Goal: Task Accomplishment & Management: Manage account settings

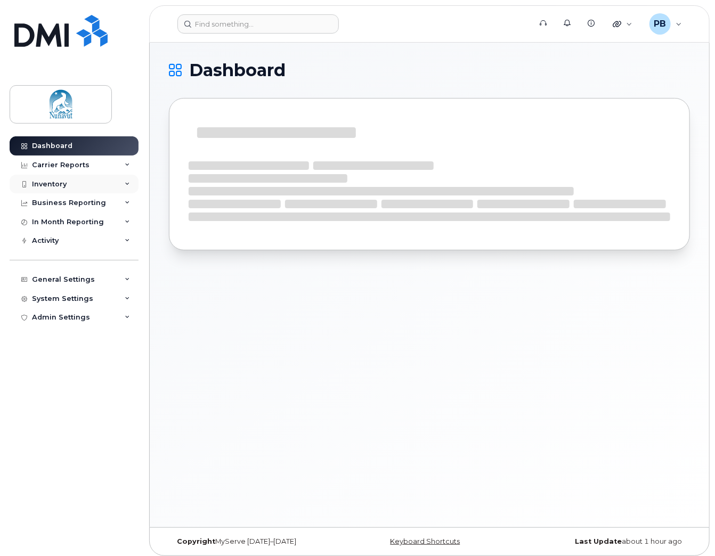
click at [58, 183] on div "Inventory" at bounding box center [49, 184] width 35 height 9
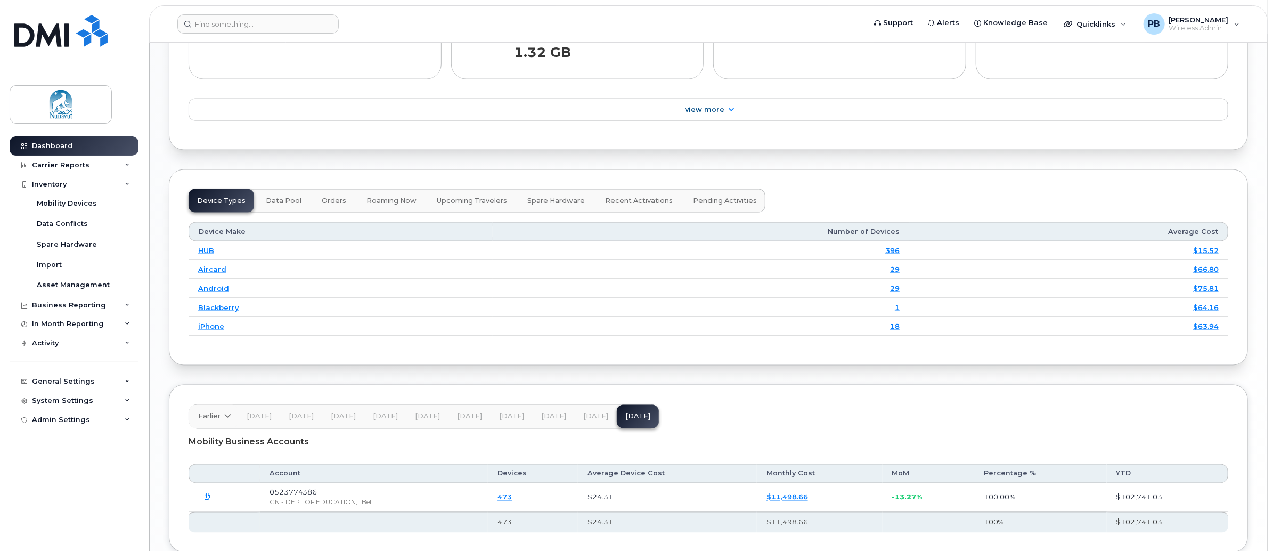
scroll to position [1212, 0]
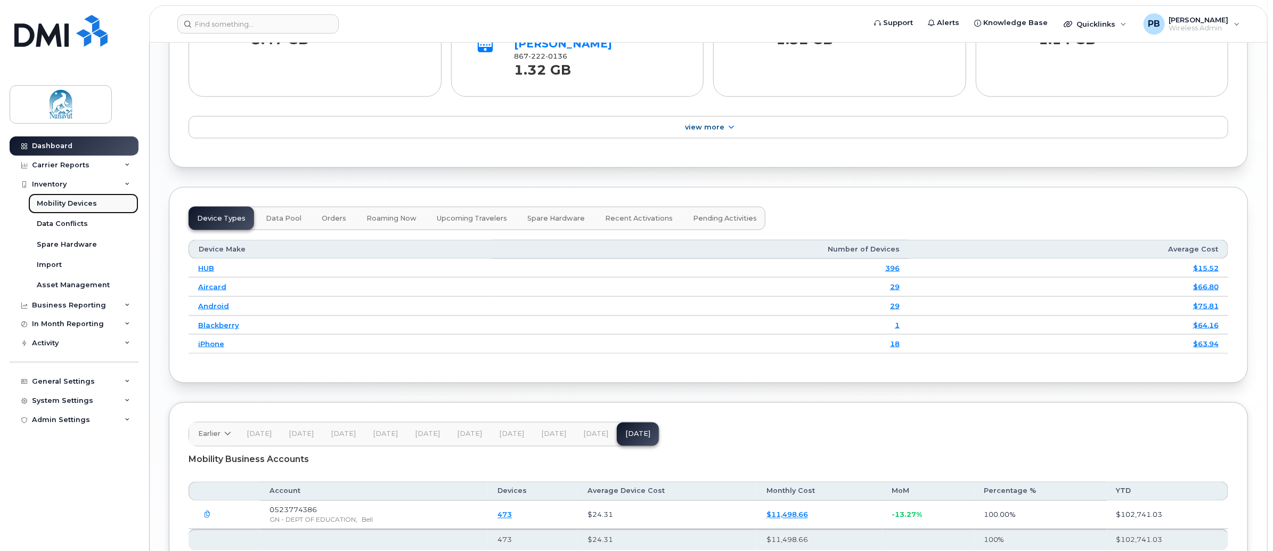
click at [64, 201] on div "Mobility Devices" at bounding box center [67, 204] width 60 height 10
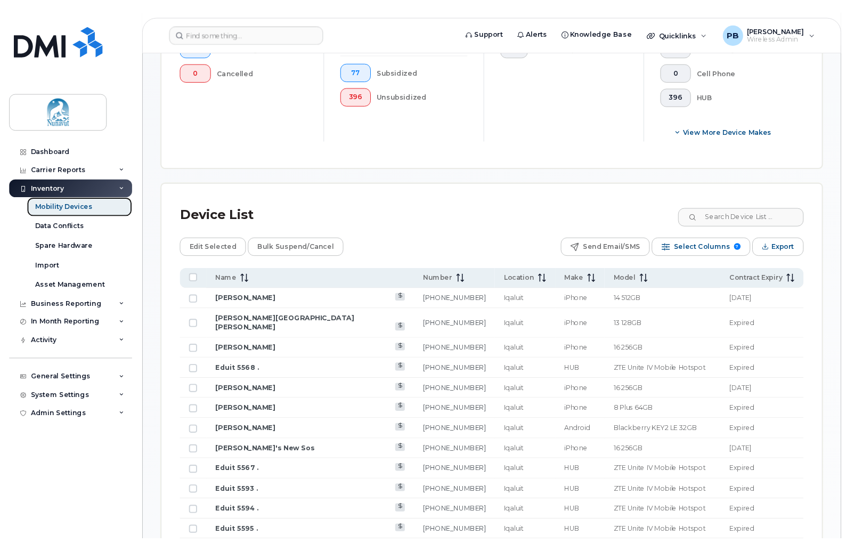
scroll to position [413, 0]
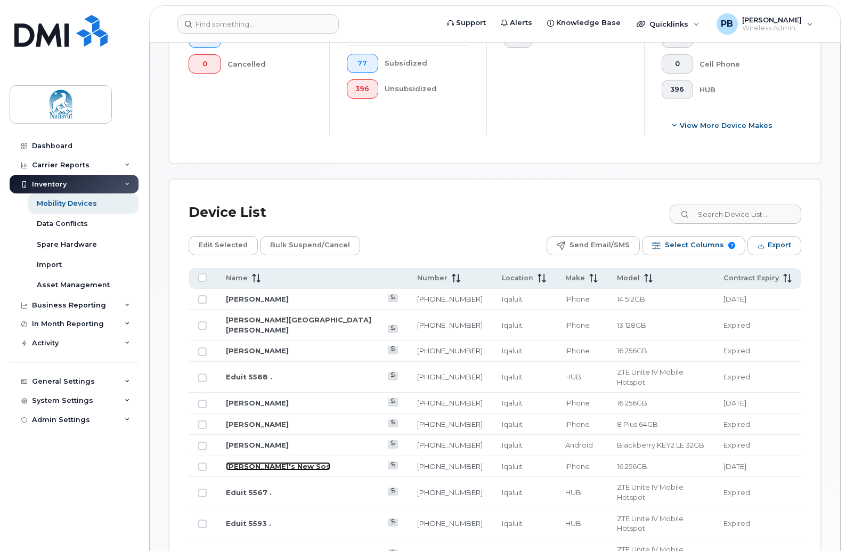
click at [266, 462] on link "Janalee's New Sos" at bounding box center [278, 466] width 104 height 9
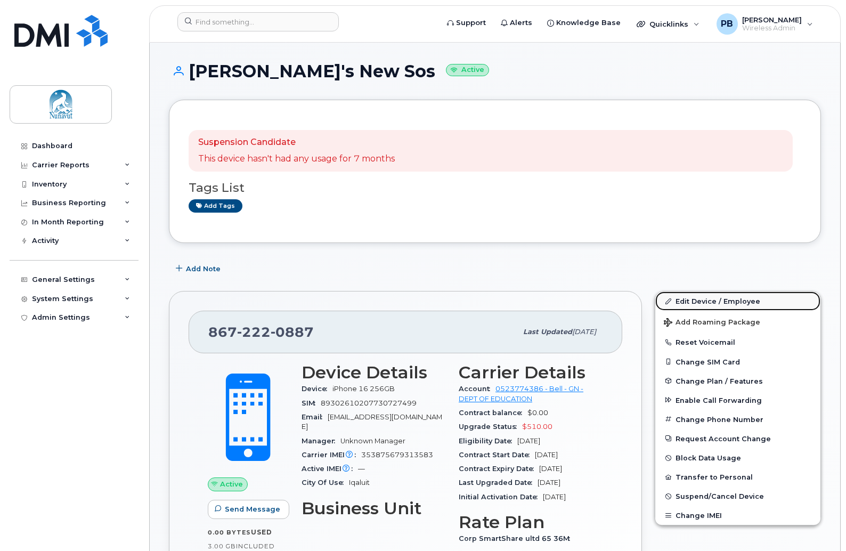
click at [703, 298] on link "Edit Device / Employee" at bounding box center [737, 300] width 165 height 19
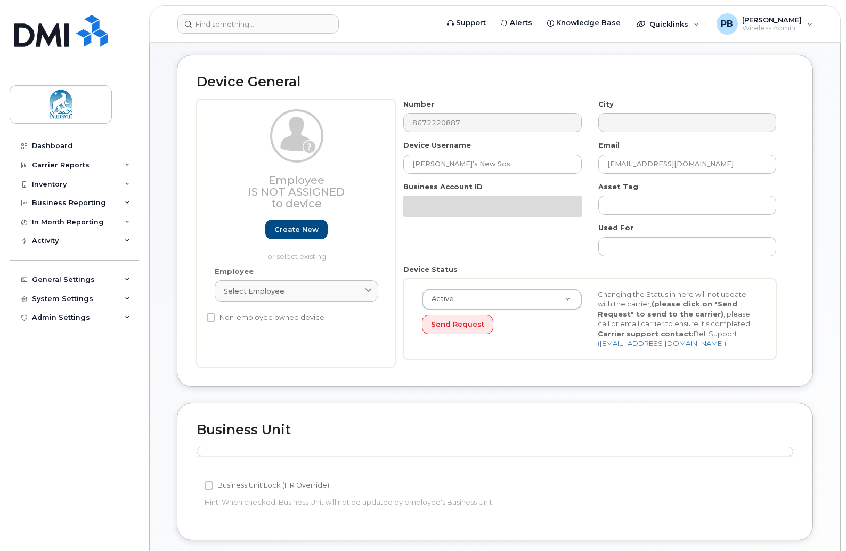
scroll to position [53, 0]
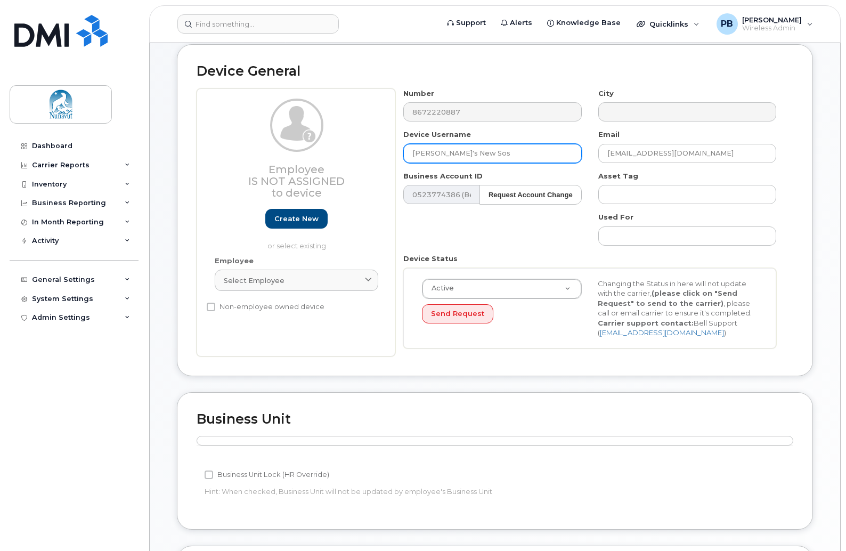
drag, startPoint x: 476, startPoint y: 154, endPoint x: 393, endPoint y: 159, distance: 82.7
click at [403, 156] on div "Device Username Janalee's New Sos" at bounding box center [492, 146] width 194 height 34
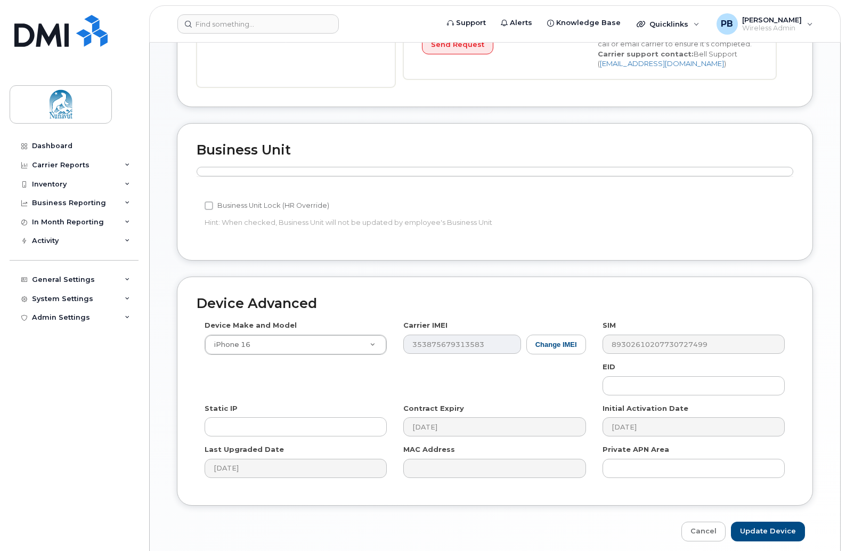
scroll to position [364, 0]
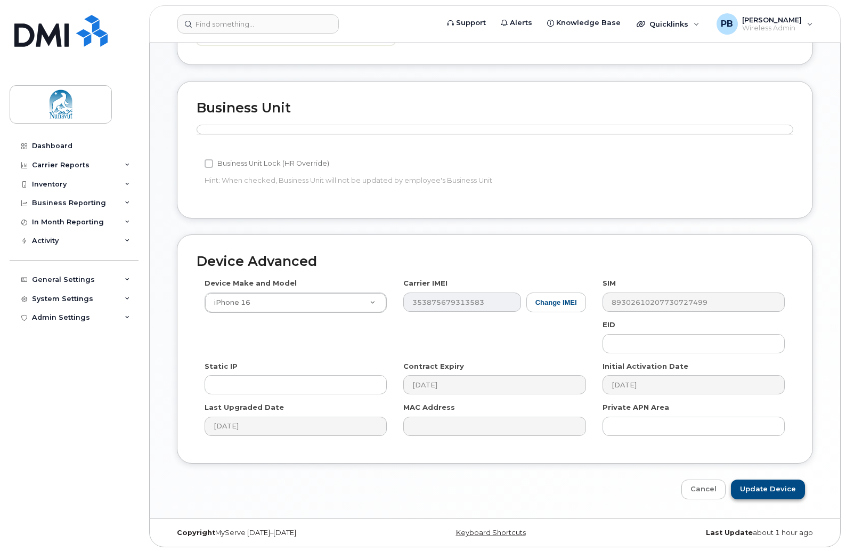
type input "Roger Nippard"
click at [761, 489] on input "Update Device" at bounding box center [768, 489] width 74 height 20
type input "Saving..."
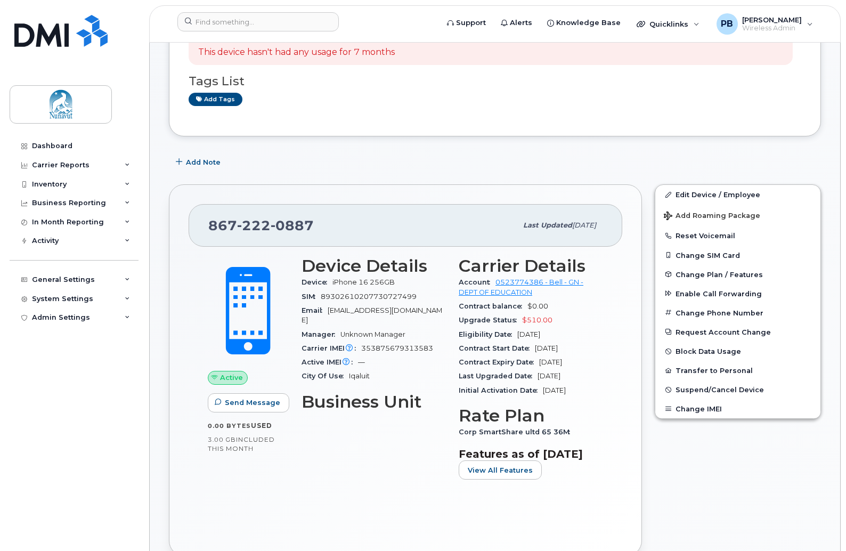
scroll to position [160, 0]
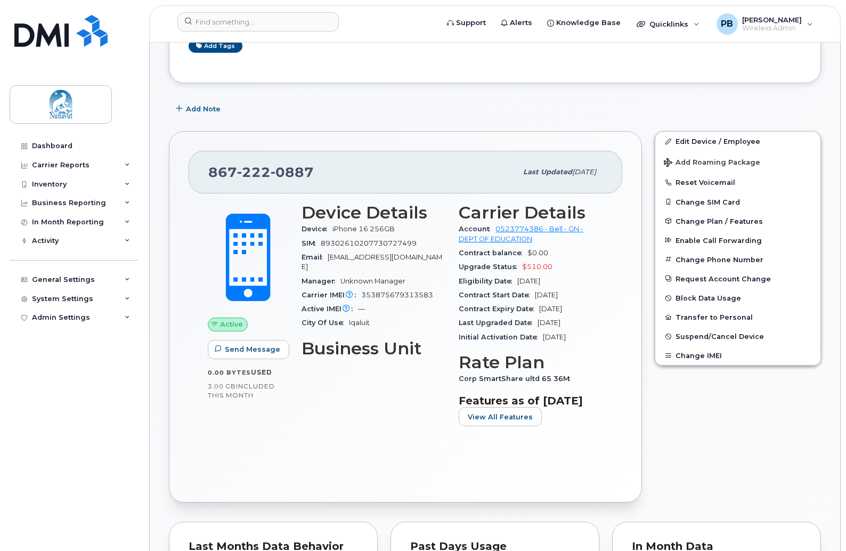
click at [526, 471] on div "Active Send Message 0.00 Bytes  used 3.00 GB  included this month Device Detail…" at bounding box center [406, 337] width 434 height 289
click at [234, 459] on div "Active Send Message 0.00 Bytes  used 3.00 GB  included this month Device Detail…" at bounding box center [406, 337] width 434 height 289
click at [47, 180] on div "Inventory" at bounding box center [49, 184] width 35 height 9
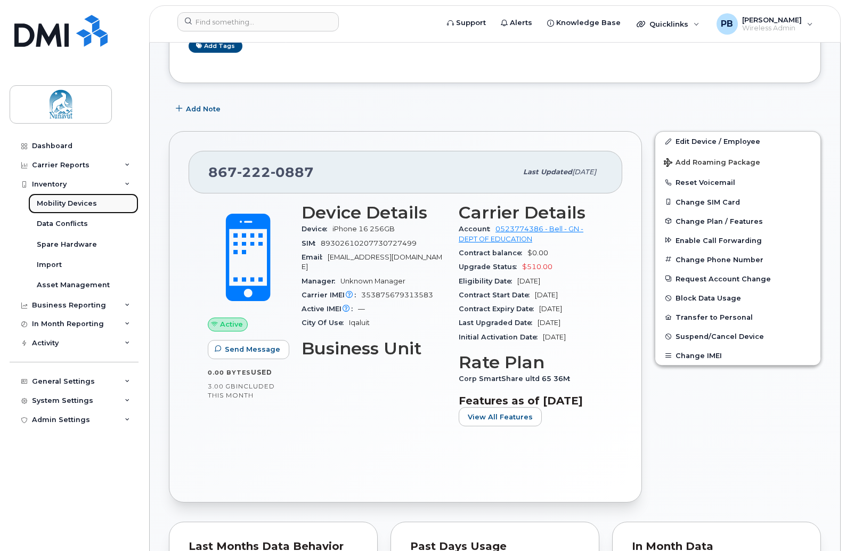
click at [59, 200] on div "Mobility Devices" at bounding box center [67, 204] width 60 height 10
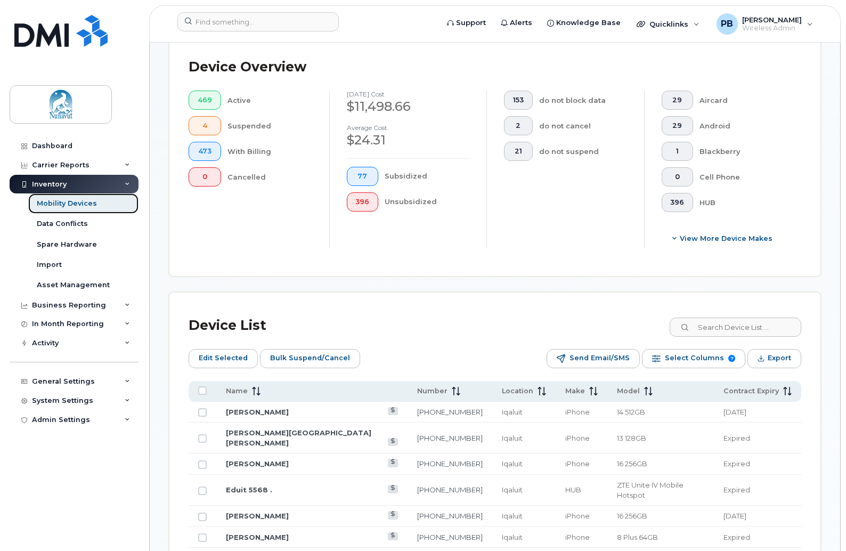
scroll to position [479, 0]
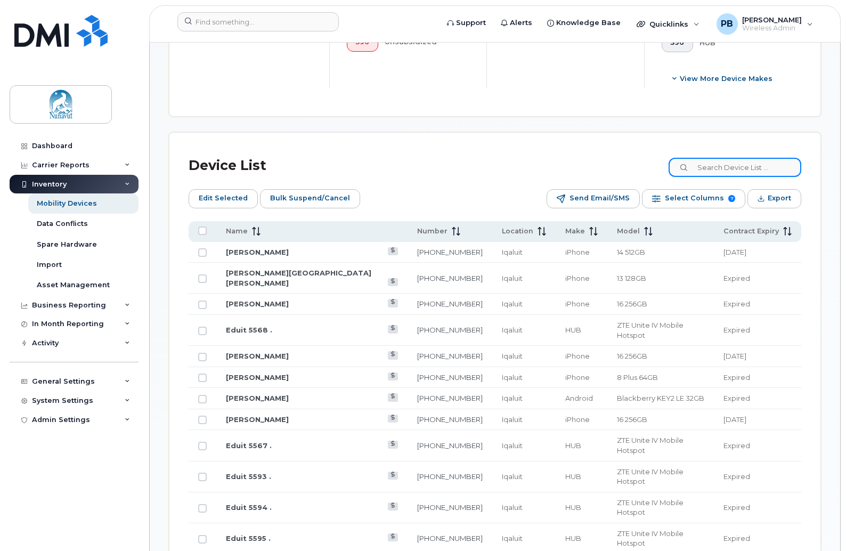
click at [729, 161] on input at bounding box center [735, 167] width 133 height 19
click at [743, 169] on input at bounding box center [735, 167] width 133 height 19
type input "borg"
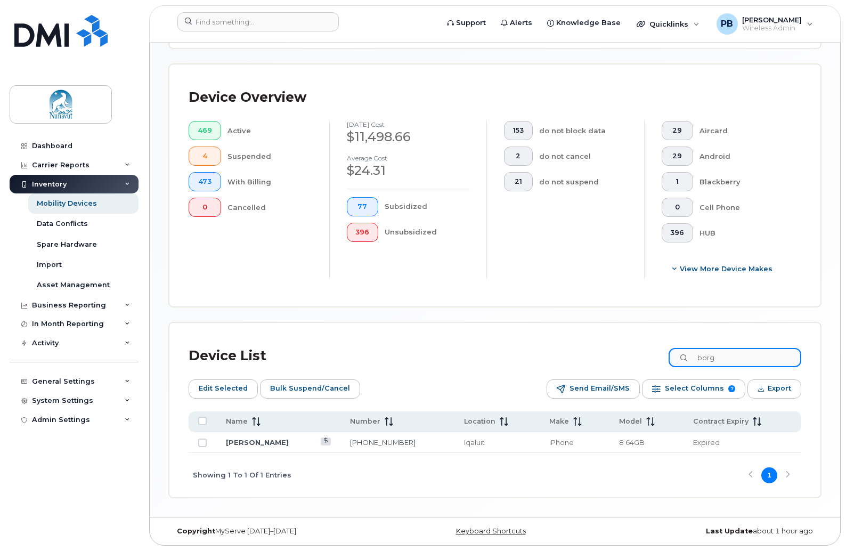
scroll to position [288, 0]
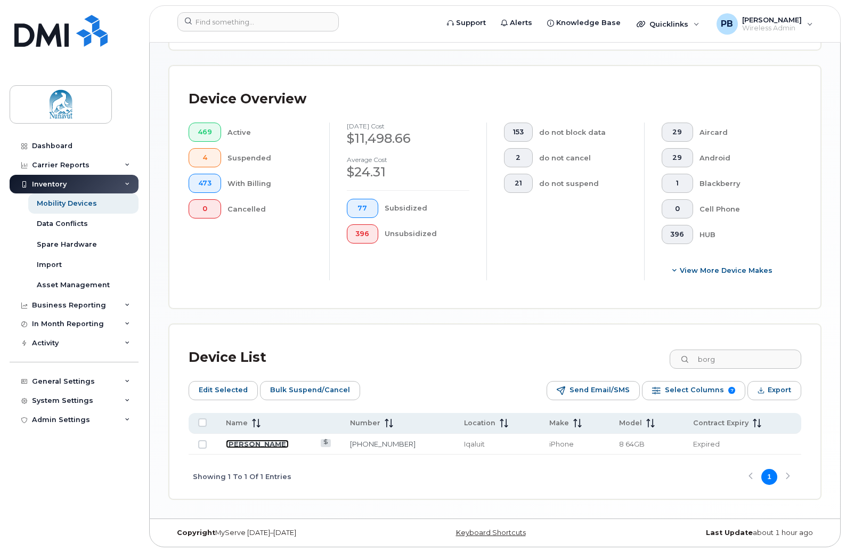
click at [226, 442] on link "[PERSON_NAME]" at bounding box center [257, 444] width 63 height 9
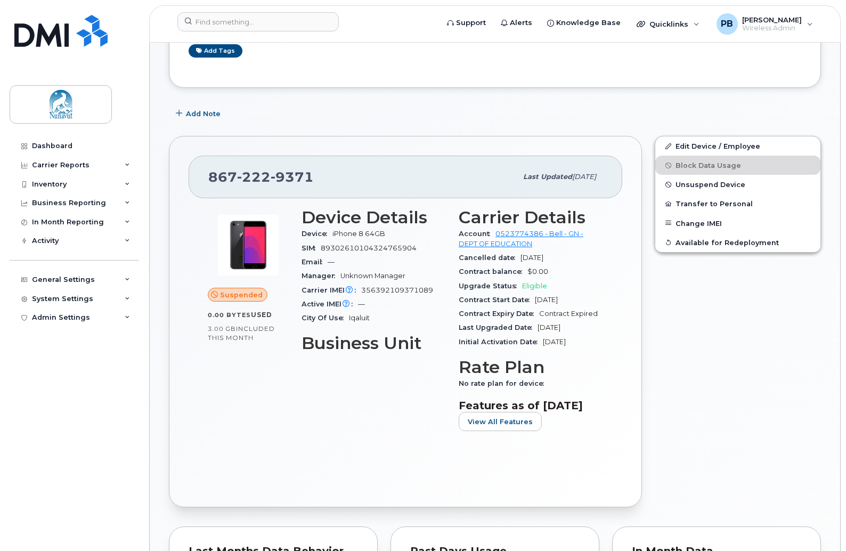
scroll to position [160, 0]
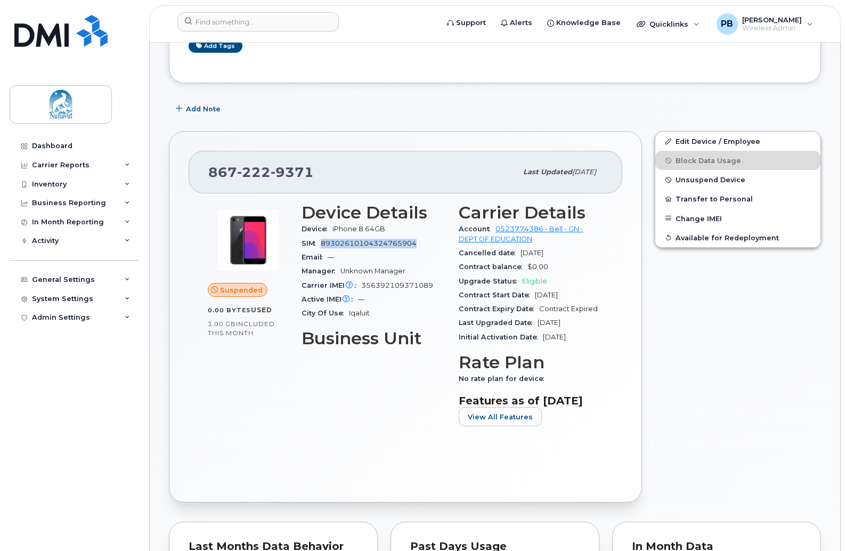
drag, startPoint x: 416, startPoint y: 243, endPoint x: 321, endPoint y: 243, distance: 94.3
click at [321, 243] on div "SIM [TECHNICAL_ID]" at bounding box center [374, 244] width 144 height 14
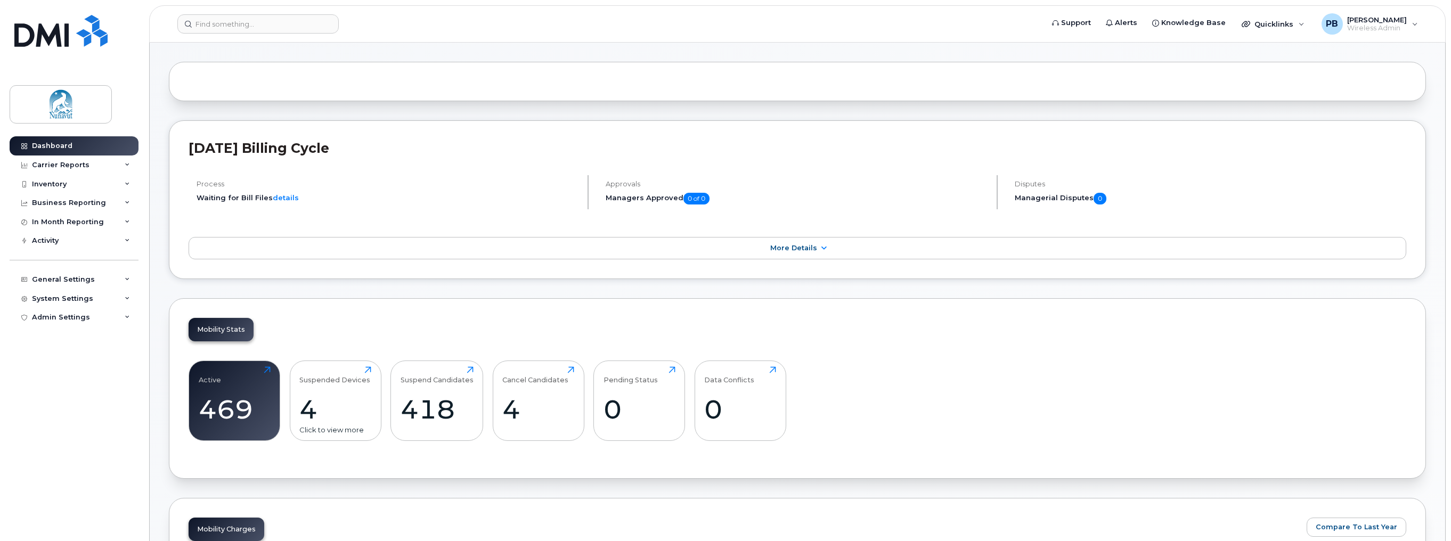
scroll to position [53, 0]
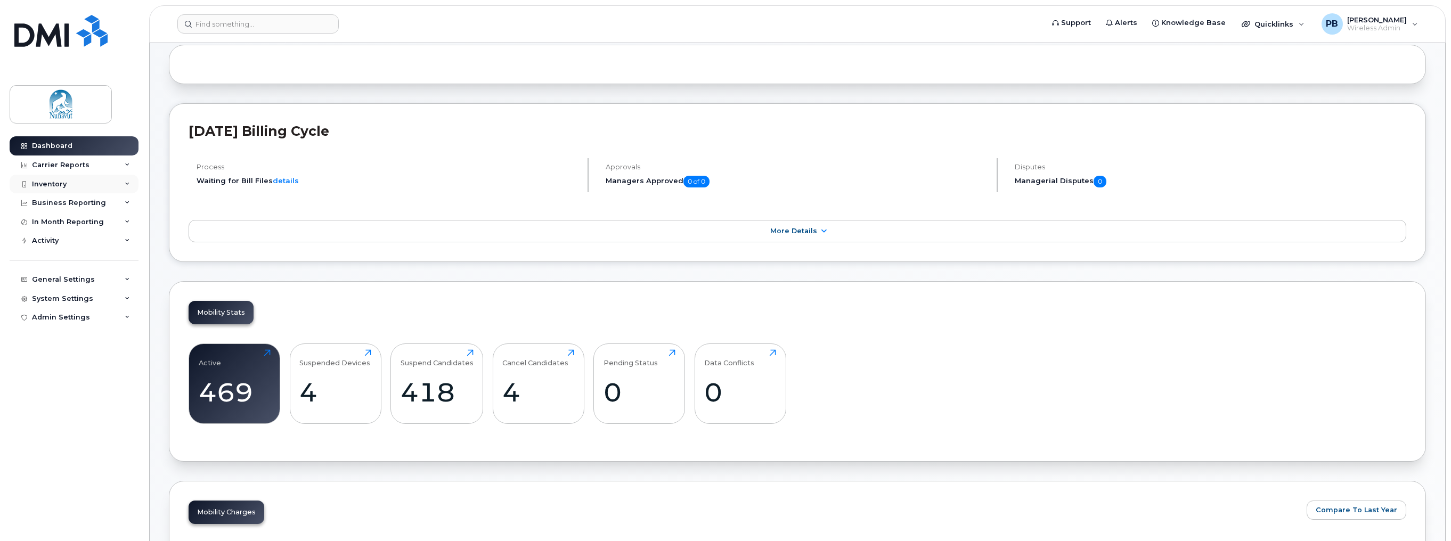
click at [47, 182] on div "Inventory" at bounding box center [49, 184] width 35 height 9
click at [56, 203] on div "Mobility Devices" at bounding box center [67, 204] width 60 height 10
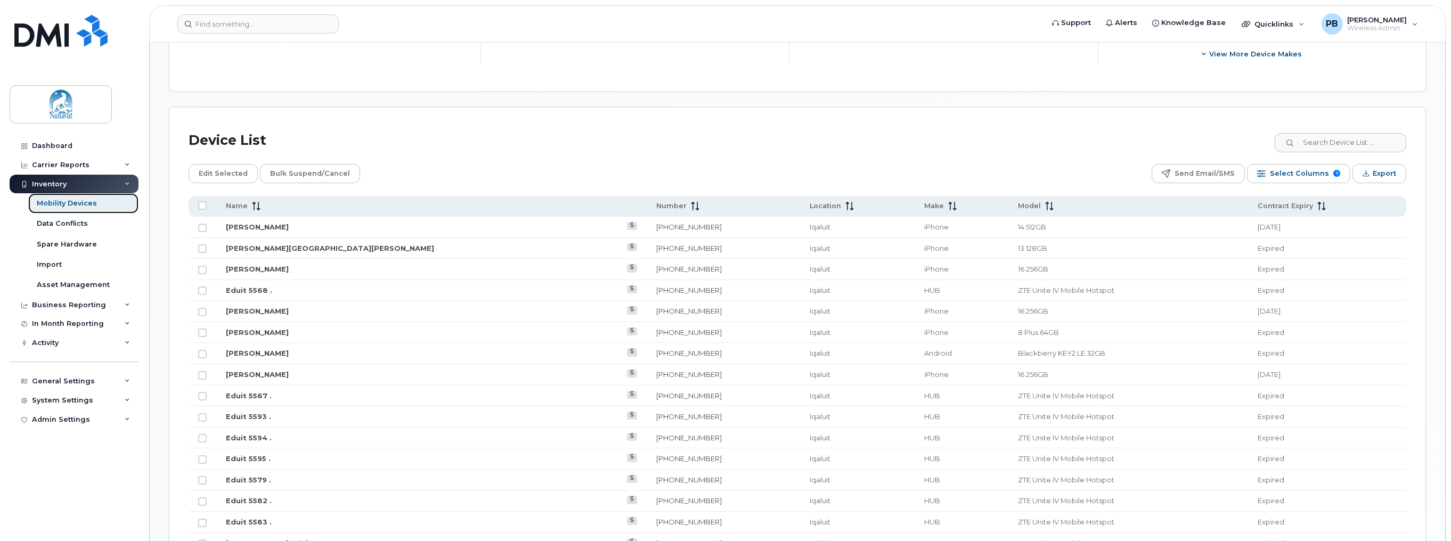
scroll to position [426, 0]
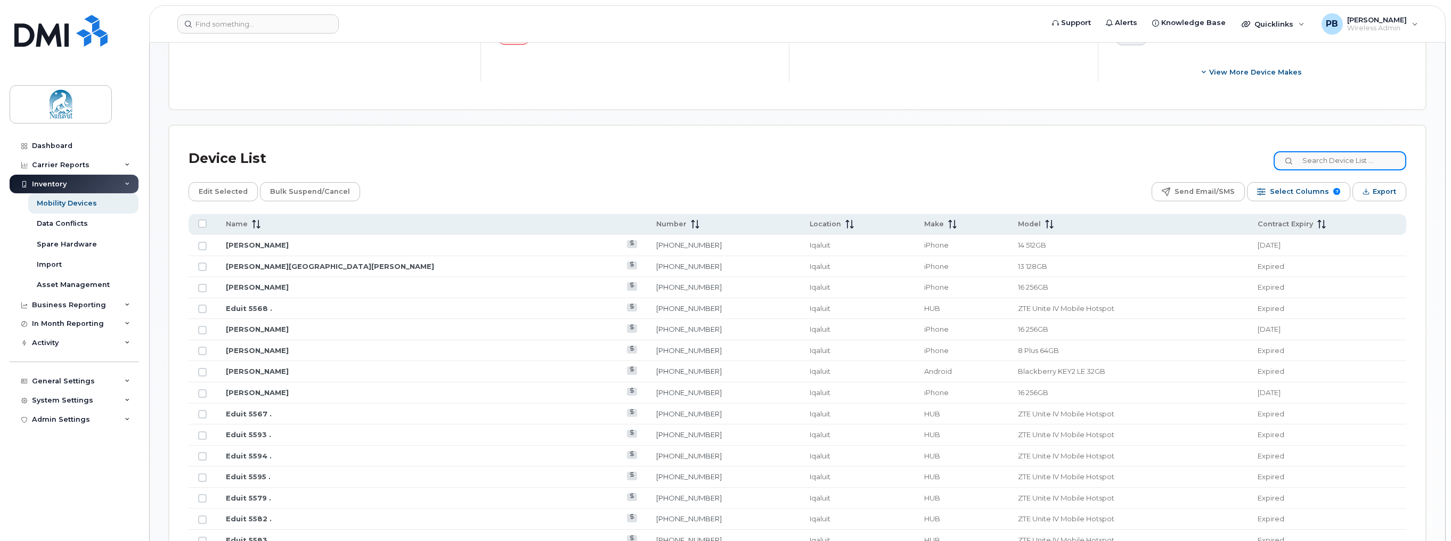
click at [1322, 158] on input at bounding box center [1340, 160] width 133 height 19
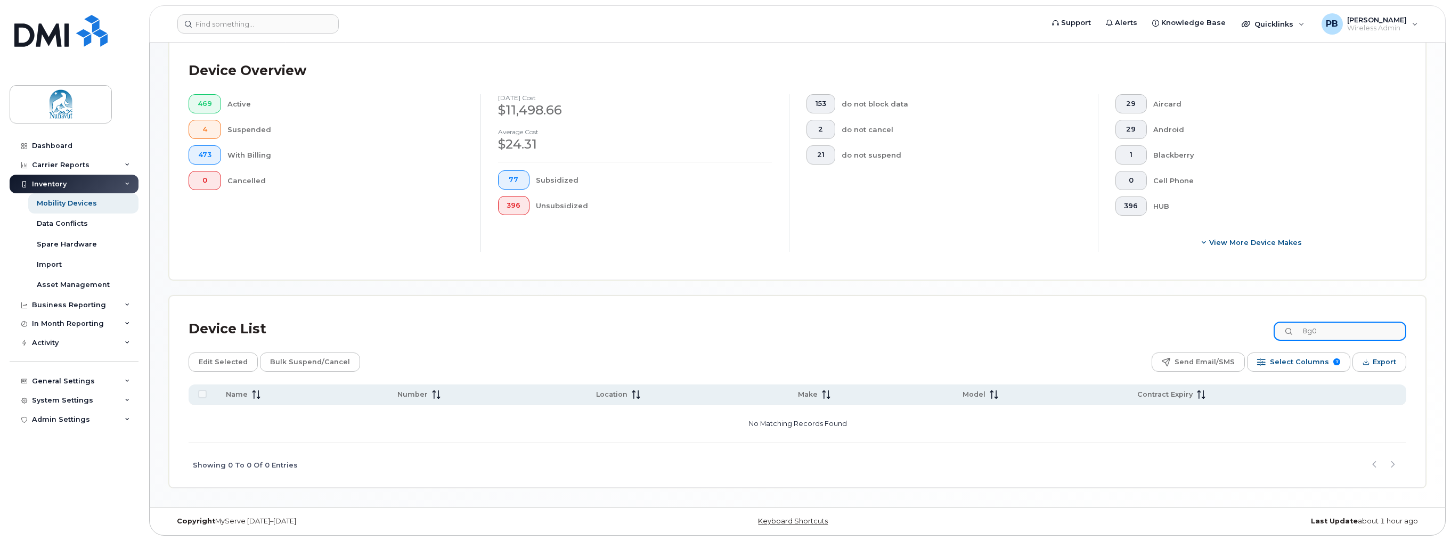
scroll to position [254, 0]
click at [1316, 332] on input "8g010039" at bounding box center [1340, 332] width 133 height 19
drag, startPoint x: 1338, startPoint y: 331, endPoint x: 1291, endPoint y: 331, distance: 46.4
click at [1291, 331] on input "010039" at bounding box center [1340, 332] width 133 height 19
type input "893026"
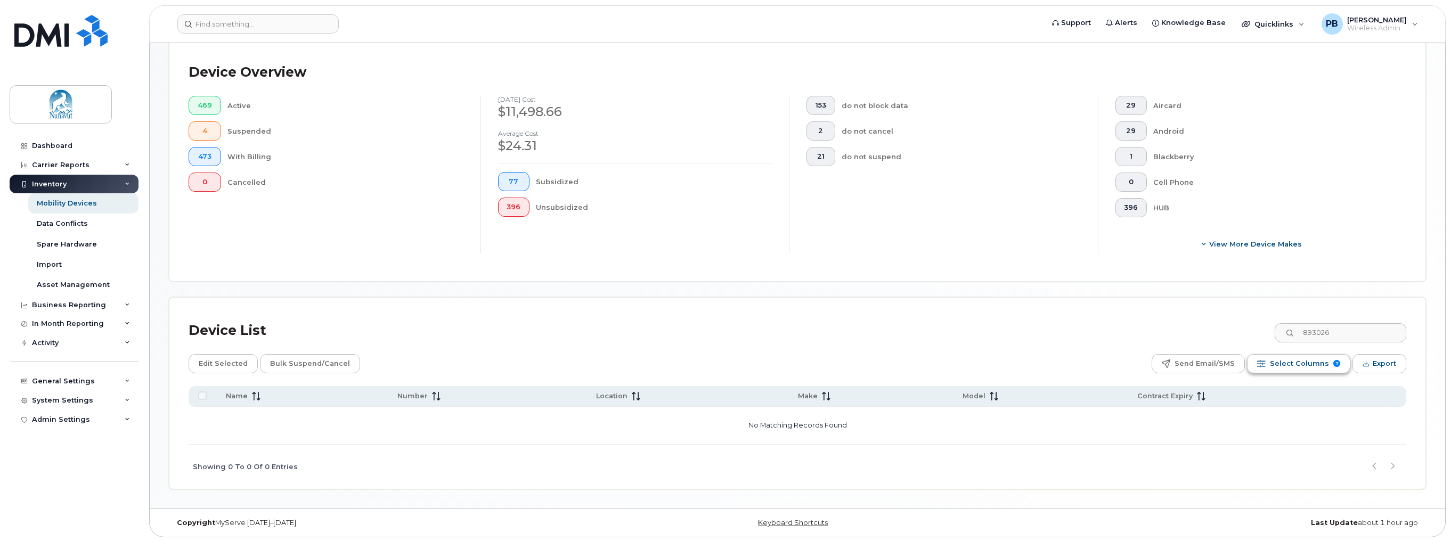
click at [1312, 363] on span "Select Columns" at bounding box center [1299, 364] width 59 height 16
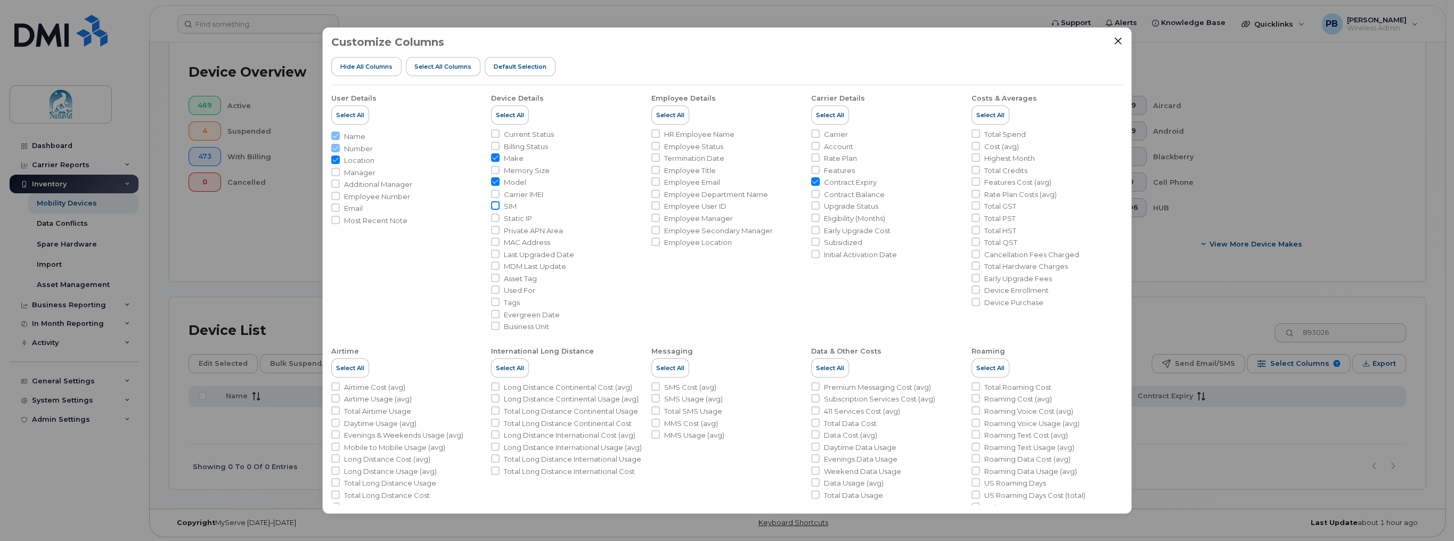
click at [495, 204] on input "SIM" at bounding box center [495, 205] width 9 height 9
checkbox input "true"
click at [1119, 40] on icon "Close" at bounding box center [1118, 41] width 7 height 7
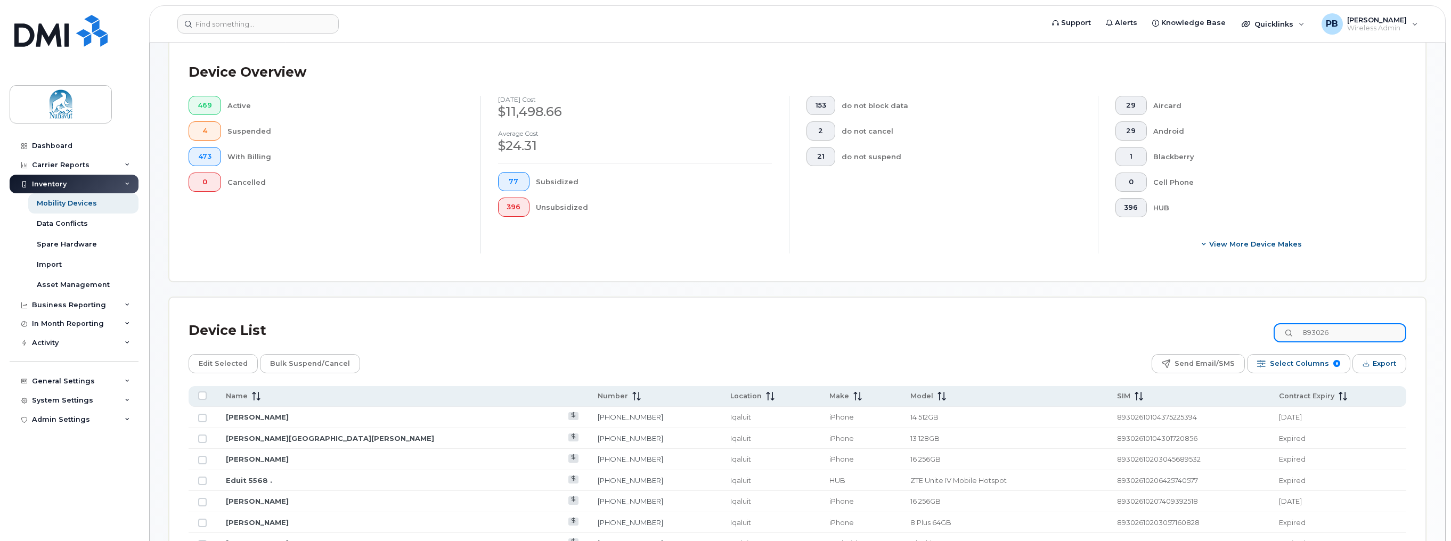
click at [1345, 337] on input "893026" at bounding box center [1340, 332] width 133 height 19
drag, startPoint x: 1336, startPoint y: 335, endPoint x: 1278, endPoint y: 335, distance: 58.1
click at [1278, 335] on div "Device List 893026" at bounding box center [798, 331] width 1218 height 28
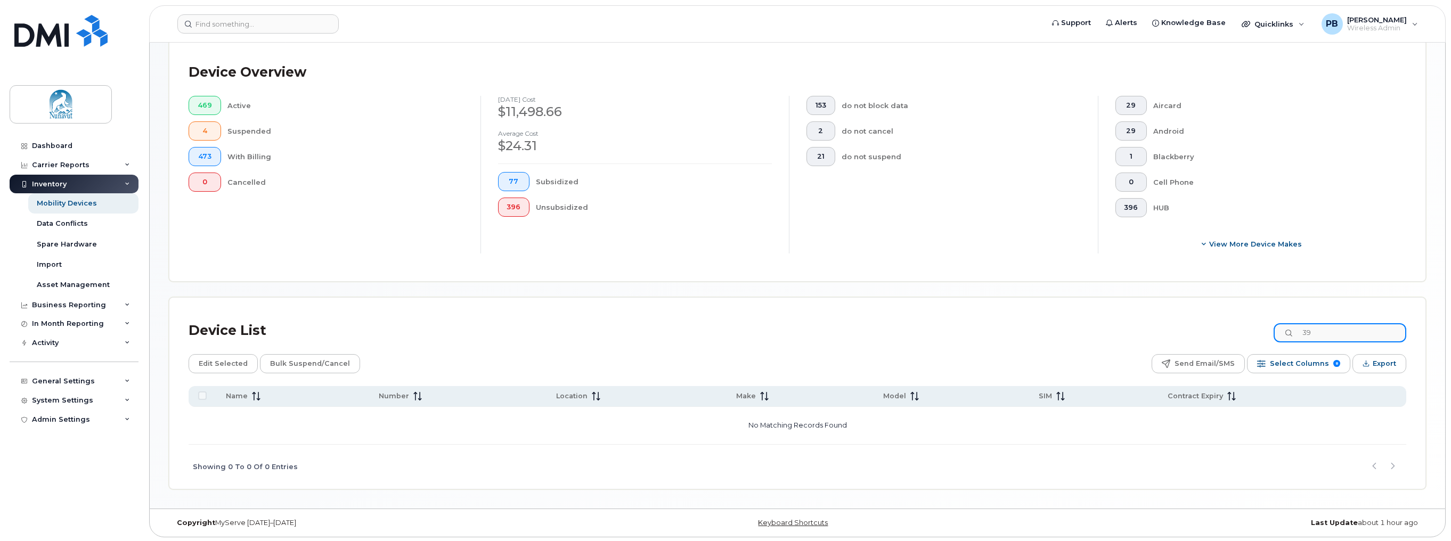
type input "9"
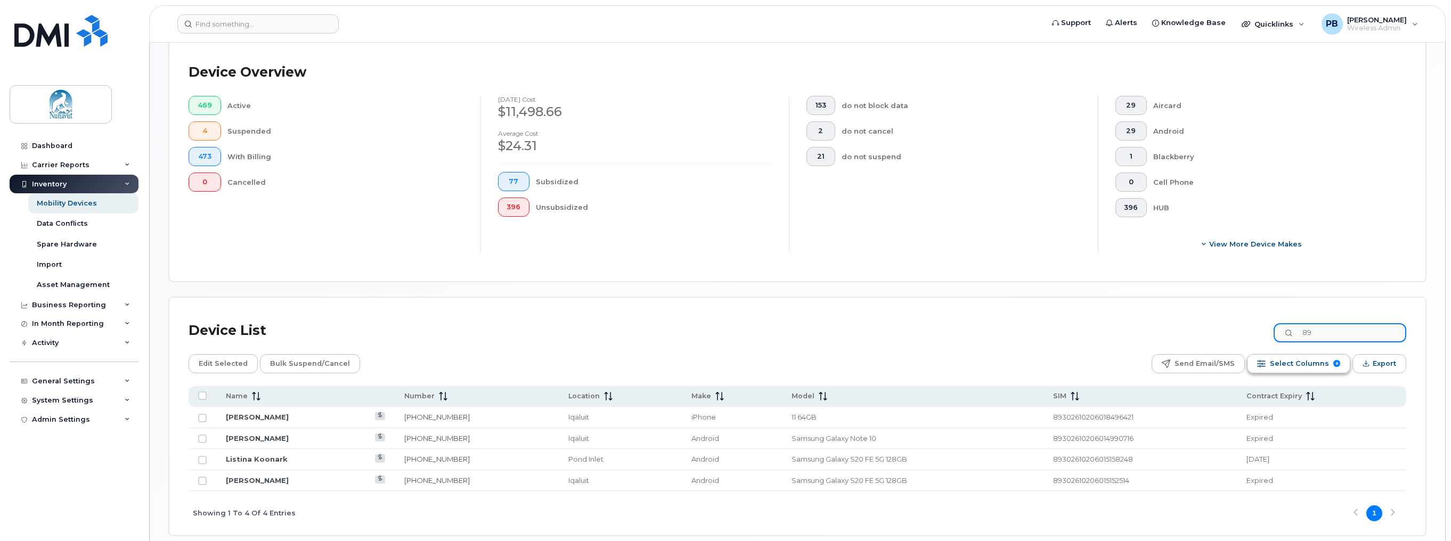
type input "8"
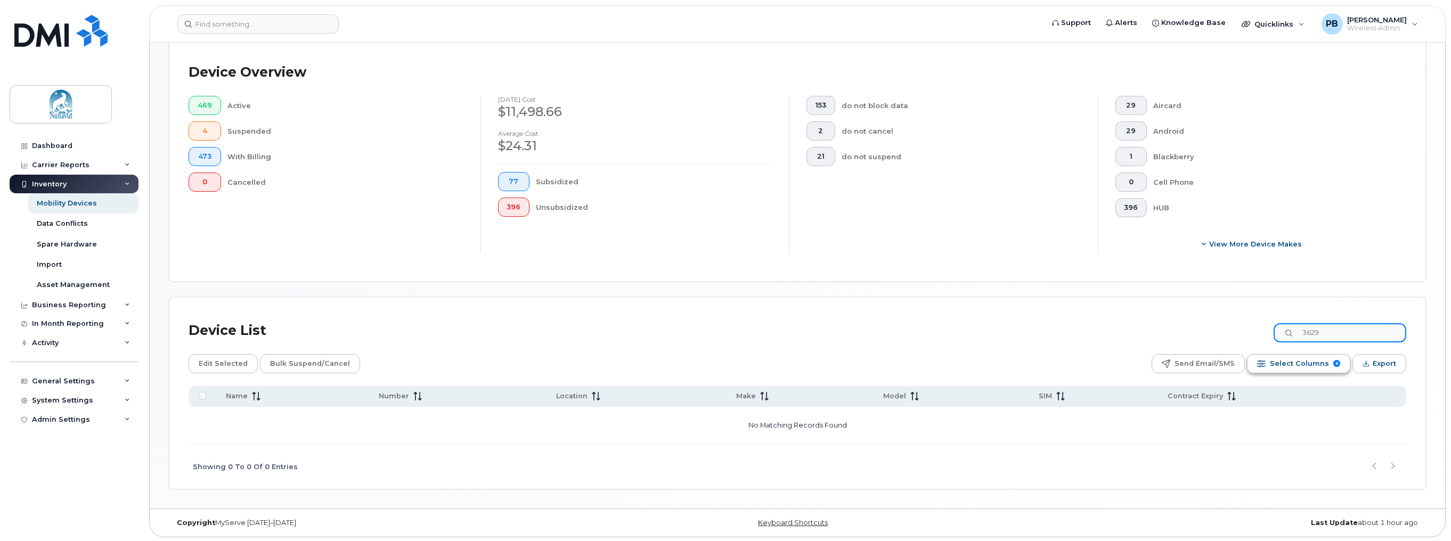
type input "3629"
